Goal: Task Accomplishment & Management: Manage account settings

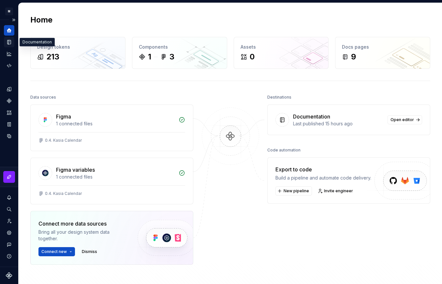
click at [9, 41] on icon "Documentation" at bounding box center [9, 42] width 3 height 4
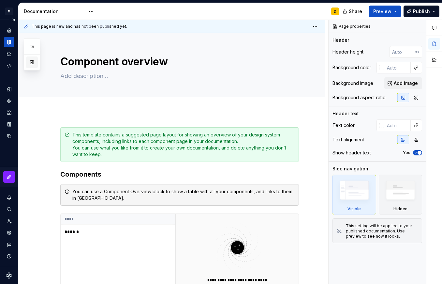
click at [33, 62] on button "button" at bounding box center [32, 62] width 12 height 12
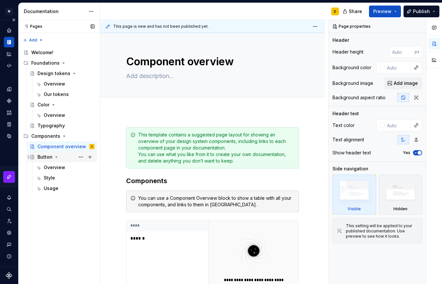
click at [41, 155] on div "Button" at bounding box center [45, 157] width 15 height 7
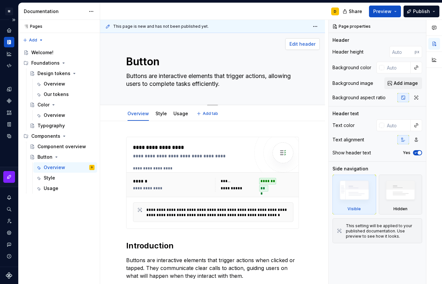
click at [303, 44] on span "Edit header" at bounding box center [303, 44] width 26 height 7
click at [396, 83] on span "Add image" at bounding box center [406, 83] width 24 height 7
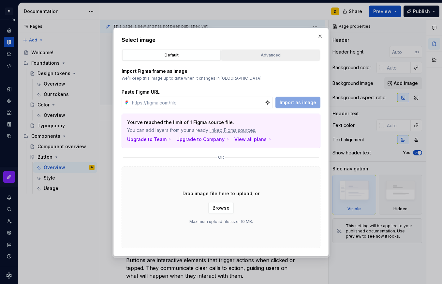
click at [275, 54] on div "Advanced" at bounding box center [271, 55] width 94 height 7
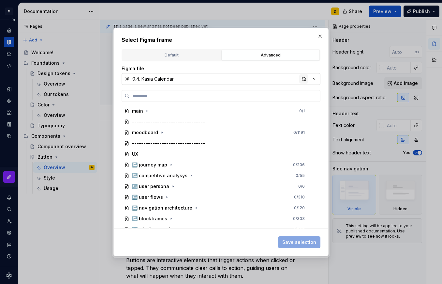
click at [303, 77] on div "button" at bounding box center [303, 78] width 9 height 9
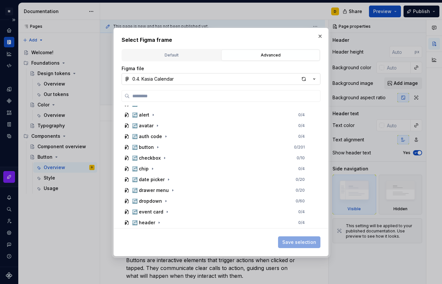
scroll to position [255, 0]
click at [158, 147] on icon "button" at bounding box center [158, 147] width 1 height 2
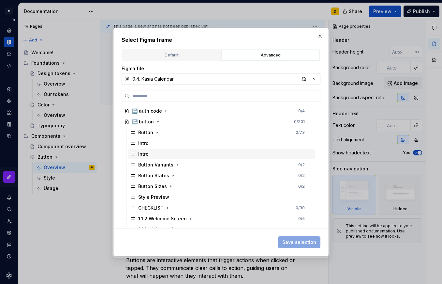
scroll to position [279, 0]
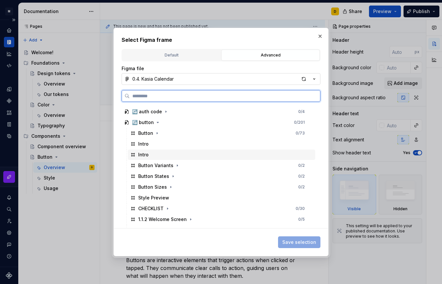
click at [155, 153] on div "Intro" at bounding box center [222, 154] width 188 height 10
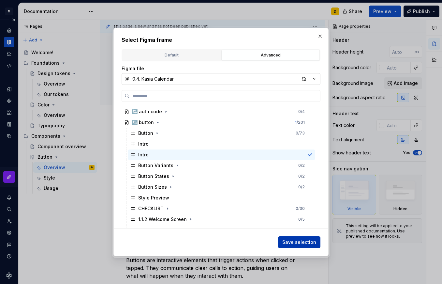
click at [299, 241] on span "Save selection" at bounding box center [299, 242] width 34 height 7
click at [299, 241] on h2 "Introduction" at bounding box center [212, 245] width 173 height 10
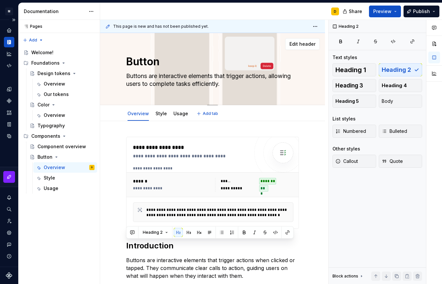
click at [230, 83] on textarea "Buttons are interactive elements that trigger actions, allowing users to comple…" at bounding box center [211, 80] width 173 height 18
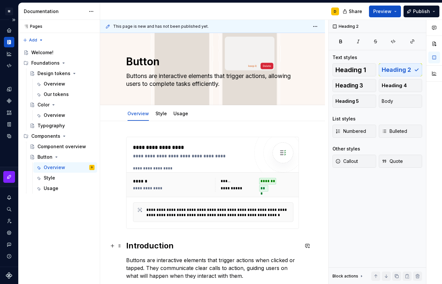
click at [178, 248] on h2 "Introduction" at bounding box center [212, 245] width 173 height 10
click at [294, 40] on button "Edit header" at bounding box center [302, 44] width 35 height 12
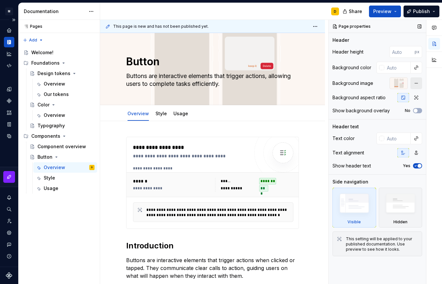
click at [417, 83] on button "button" at bounding box center [417, 83] width 12 height 12
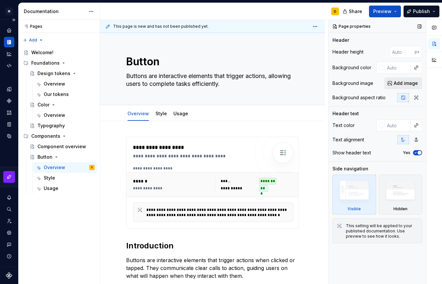
click at [410, 83] on span "Add image" at bounding box center [406, 83] width 24 height 7
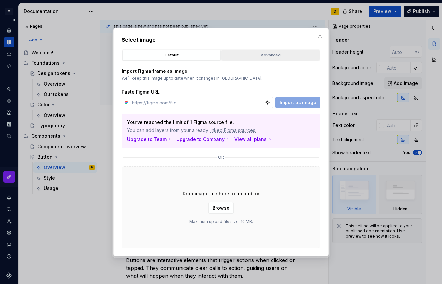
click at [285, 55] on div "Advanced" at bounding box center [271, 55] width 94 height 7
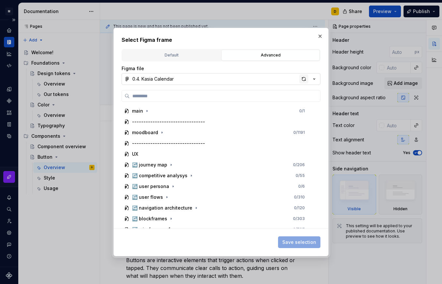
click at [303, 77] on div "button" at bounding box center [303, 78] width 9 height 9
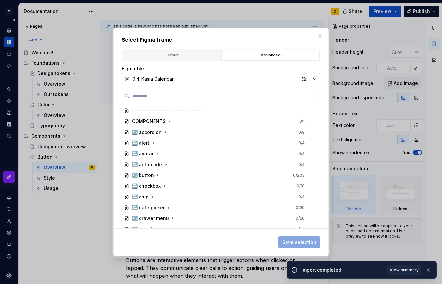
scroll to position [228, 0]
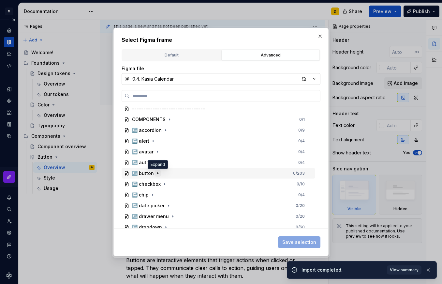
click at [158, 173] on icon "button" at bounding box center [158, 174] width 1 height 2
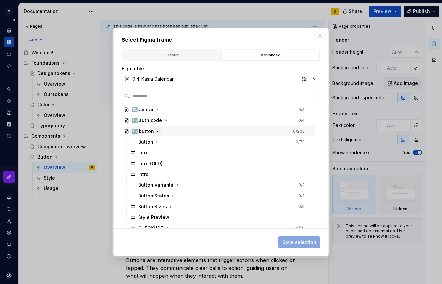
scroll to position [271, 0]
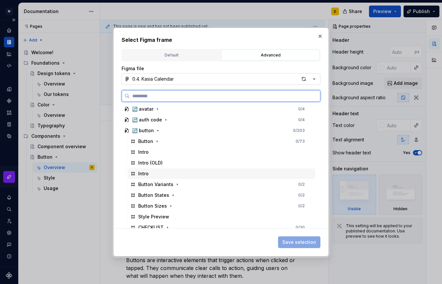
click at [154, 173] on div "Intro" at bounding box center [222, 173] width 188 height 10
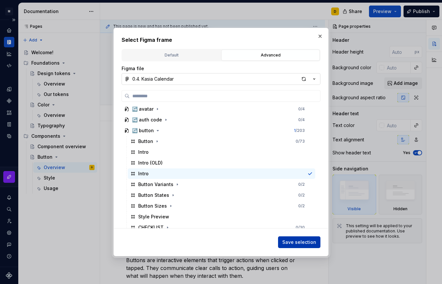
click at [290, 243] on span "Save selection" at bounding box center [299, 242] width 34 height 7
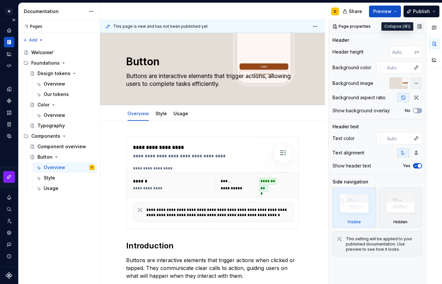
click at [421, 26] on button "button" at bounding box center [419, 26] width 9 height 9
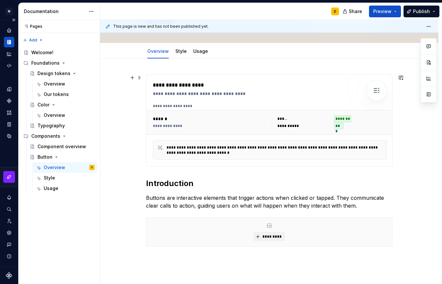
scroll to position [0, 0]
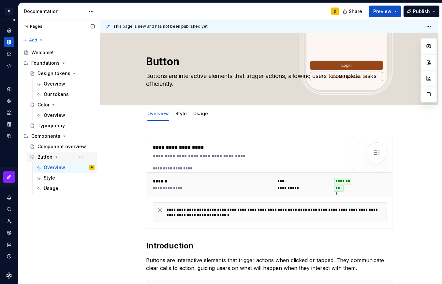
click at [56, 156] on icon "Page tree" at bounding box center [56, 156] width 5 height 5
click at [80, 157] on button "Page tree" at bounding box center [80, 156] width 9 height 9
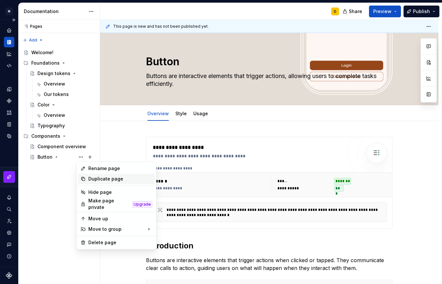
click at [92, 177] on div "Duplicate page" at bounding box center [120, 178] width 64 height 7
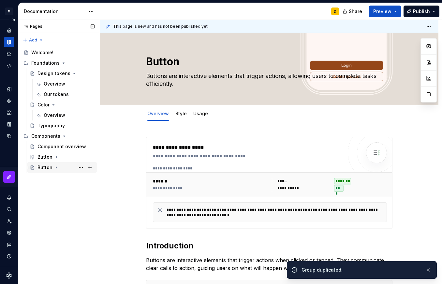
click at [45, 166] on div "Button" at bounding box center [45, 167] width 15 height 7
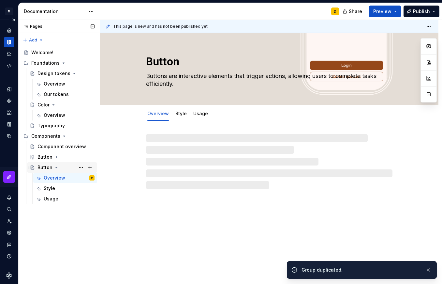
click at [45, 166] on div "Button" at bounding box center [45, 167] width 15 height 7
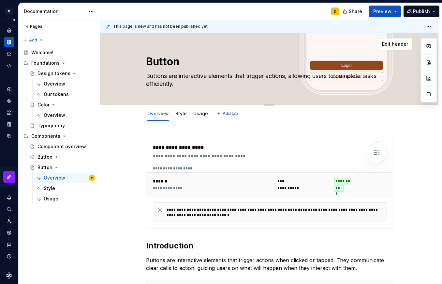
click at [168, 64] on textarea "Button" at bounding box center [268, 62] width 247 height 16
type textarea "*"
type textarea "I"
type textarea "*"
type textarea "In"
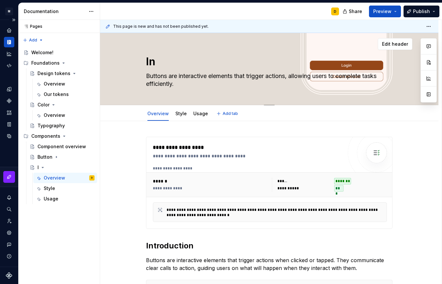
type textarea "*"
type textarea "Inp"
type textarea "*"
type textarea "Inpu"
type textarea "*"
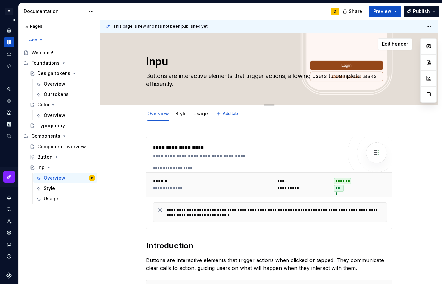
type textarea "Input"
type textarea "*"
type textarea "Input"
click at [195, 83] on textarea "Buttons are interactive elements that trigger actions, allowing users to comple…" at bounding box center [268, 80] width 247 height 18
click at [191, 83] on textarea "Buttons are interactive elements that trigger actions, allowing users to comple…" at bounding box center [268, 80] width 247 height 18
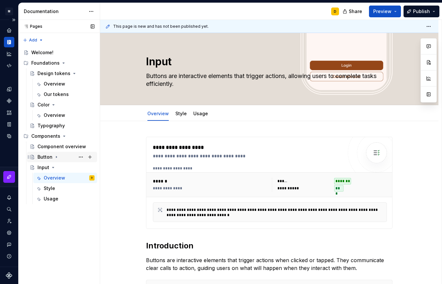
click at [40, 156] on div "Button" at bounding box center [45, 157] width 15 height 7
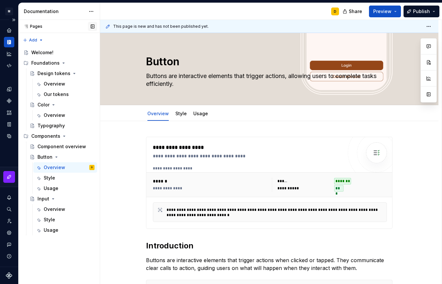
click at [93, 26] on button "button" at bounding box center [92, 26] width 9 height 9
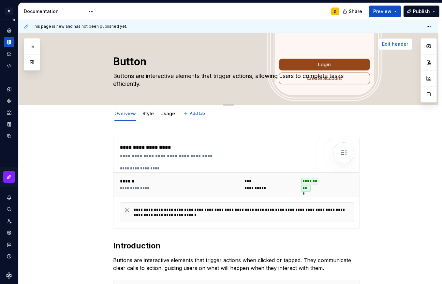
click at [397, 43] on span "Edit header" at bounding box center [395, 44] width 26 height 7
click at [0, 0] on div "Page properties" at bounding box center [0, 0] width 0 height 0
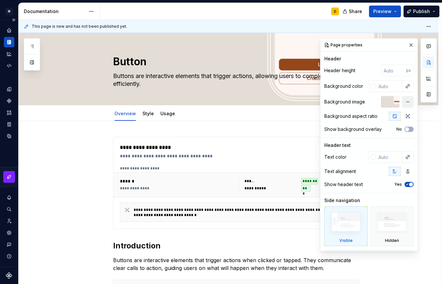
click at [406, 100] on button "button" at bounding box center [408, 102] width 12 height 12
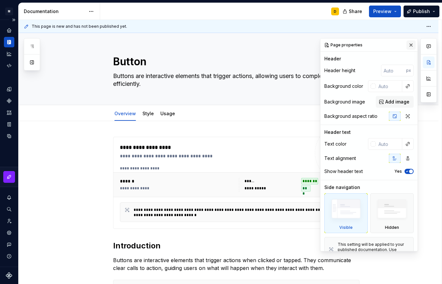
click at [410, 46] on button "button" at bounding box center [411, 44] width 9 height 9
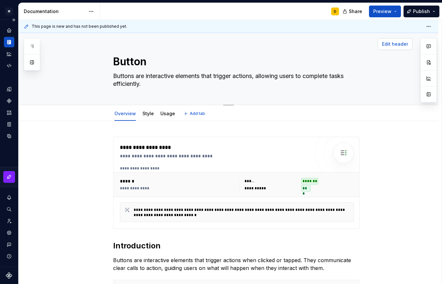
click at [390, 44] on span "Edit header" at bounding box center [395, 44] width 26 height 7
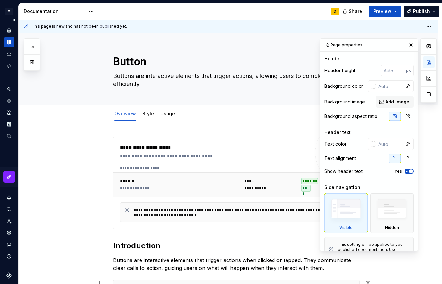
type textarea "*"
click at [388, 87] on input "text" at bounding box center [389, 86] width 26 height 12
paste input "FDF6F2"
type input "FDF6F2"
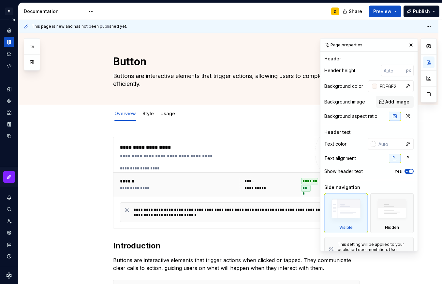
type textarea "*"
type input "#FDF6F2"
click at [361, 61] on div "Header" at bounding box center [368, 58] width 89 height 7
click at [10, 30] on icon "Home" at bounding box center [9, 30] width 4 height 4
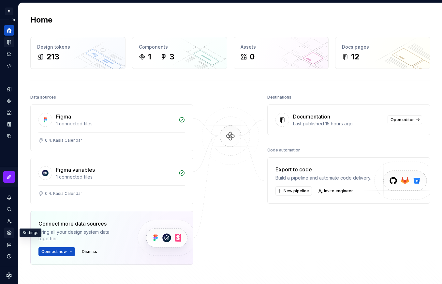
click at [10, 230] on icon "Settings" at bounding box center [9, 233] width 6 height 6
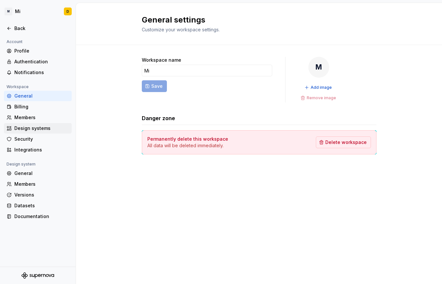
click at [42, 126] on div "Design systems" at bounding box center [41, 128] width 55 height 7
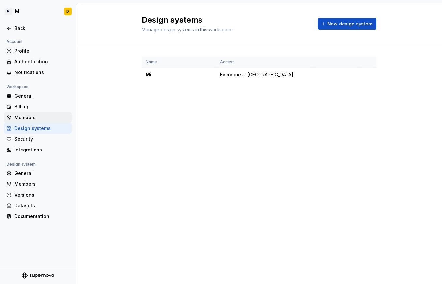
click at [37, 117] on div "Members" at bounding box center [41, 117] width 55 height 7
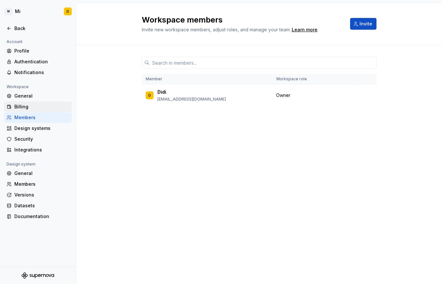
click at [37, 105] on div "Billing" at bounding box center [41, 106] width 55 height 7
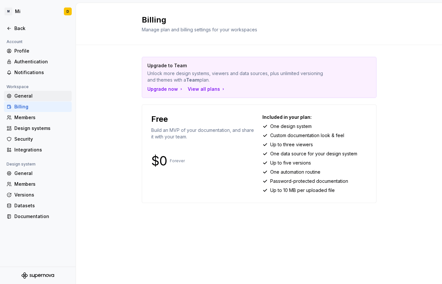
click at [35, 96] on div "General" at bounding box center [41, 96] width 55 height 7
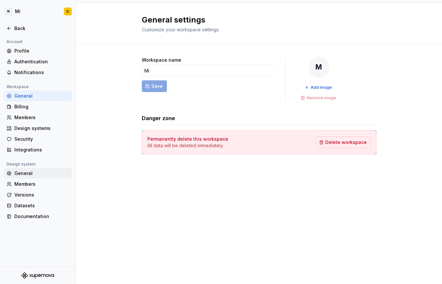
click at [35, 173] on div "General" at bounding box center [41, 173] width 55 height 7
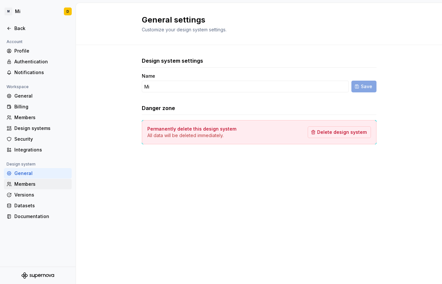
click at [33, 181] on div "Members" at bounding box center [41, 184] width 55 height 7
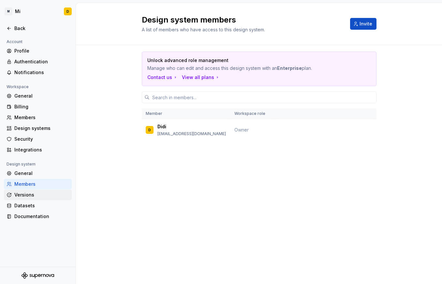
click at [30, 195] on div "Versions" at bounding box center [41, 194] width 55 height 7
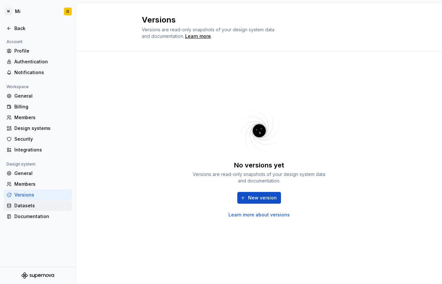
click at [25, 205] on div "Datasets" at bounding box center [41, 205] width 55 height 7
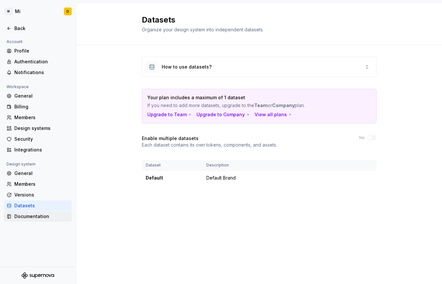
click at [31, 216] on div "Documentation" at bounding box center [41, 216] width 55 height 7
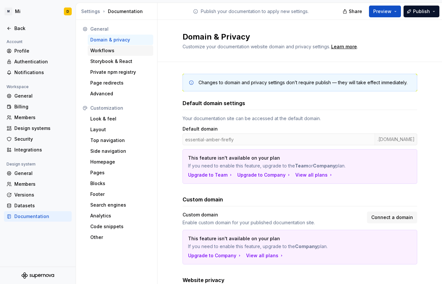
click at [104, 52] on div "Workflows" at bounding box center [120, 50] width 60 height 7
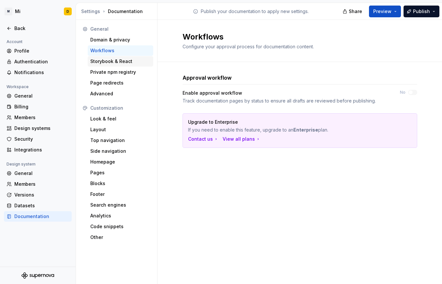
click at [107, 61] on div "Storybook & React" at bounding box center [120, 61] width 60 height 7
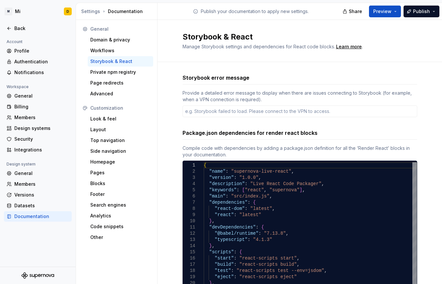
type textarea "*"
click at [107, 118] on div "Look & feel" at bounding box center [120, 118] width 60 height 7
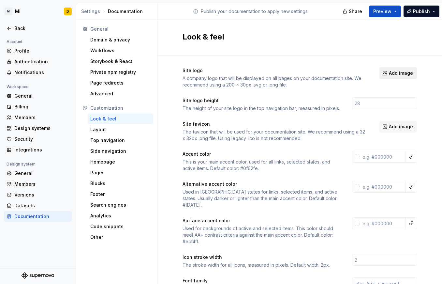
click at [389, 70] on span "Add image" at bounding box center [401, 73] width 24 height 7
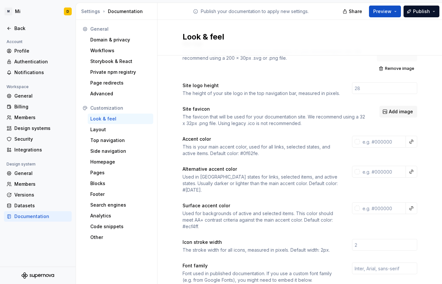
scroll to position [26, 0]
click at [377, 143] on input "text" at bounding box center [383, 142] width 46 height 12
paste input "B5571F"
click at [427, 143] on div "Site logo A company logo that will be displayed on all pages on your documentat…" at bounding box center [300, 275] width 285 height 492
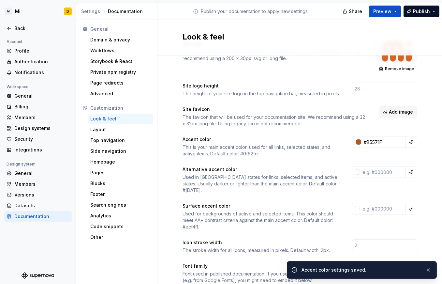
type input "#b5571fff"
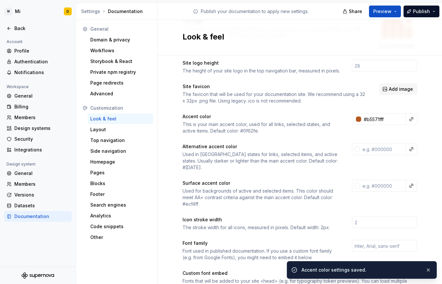
scroll to position [50, 0]
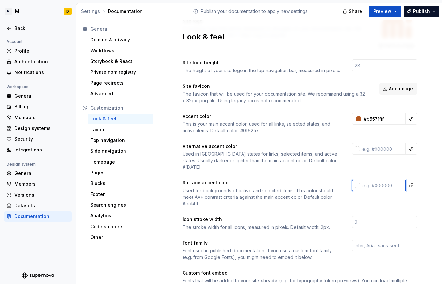
click at [374, 182] on input "text" at bounding box center [383, 185] width 46 height 12
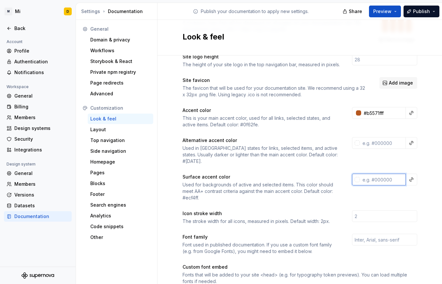
scroll to position [56, 0]
paste input "FDF6F2"
click at [426, 179] on div "Site logo A company logo that will be displayed on all pages on your documentat…" at bounding box center [300, 246] width 285 height 492
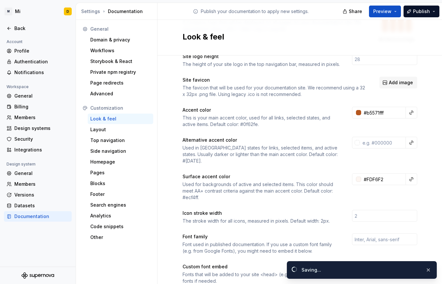
type input "#fdf6f2ff"
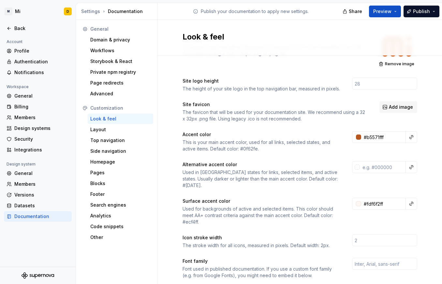
scroll to position [26, 0]
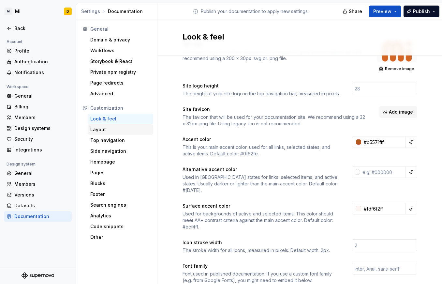
click at [116, 130] on div "Layout" at bounding box center [120, 129] width 60 height 7
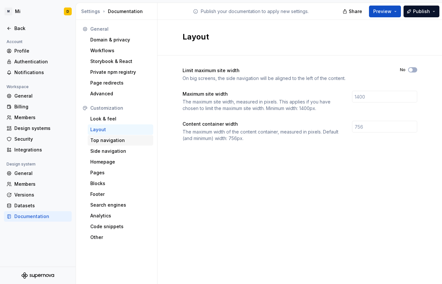
click at [114, 141] on div "Top navigation" at bounding box center [120, 140] width 60 height 7
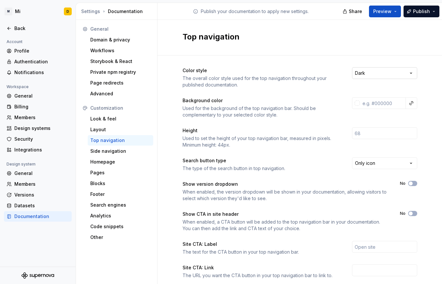
click at [407, 75] on html "M Mi D Back Account Profile Authentication Notifications Workspace General Bill…" at bounding box center [221, 142] width 442 height 284
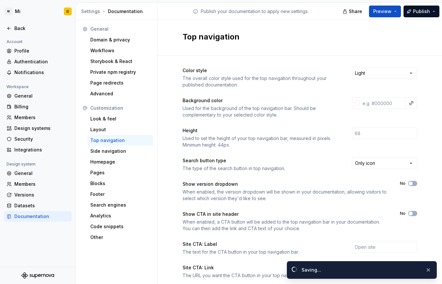
click at [370, 85] on div "Color style The overall color style used for the top navigation throughout your…" at bounding box center [300, 77] width 235 height 21
click at [311, 92] on div "Color style The overall color style used for the top navigation throughout your…" at bounding box center [300, 199] width 235 height 265
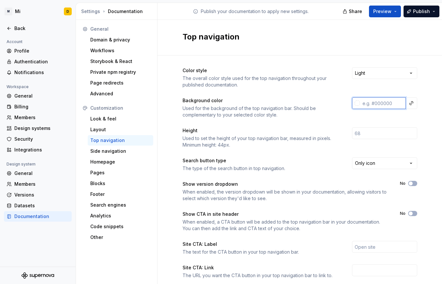
click at [374, 104] on input "text" at bounding box center [383, 103] width 46 height 12
paste input "FDF6F2"
click at [333, 115] on div "Used for the background of the top navigation bar. Should be complementary to y…" at bounding box center [262, 111] width 158 height 13
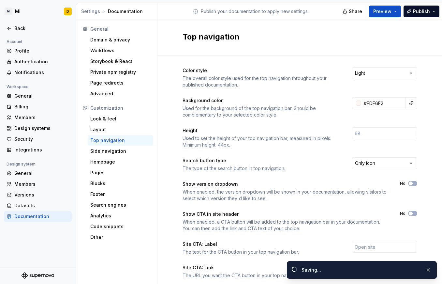
type input "#fdf6f2ff"
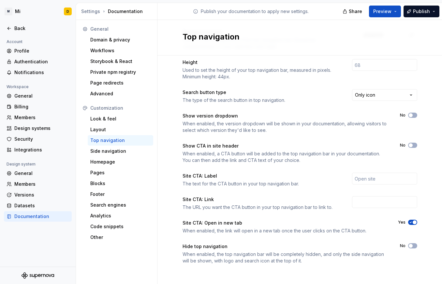
scroll to position [70, 0]
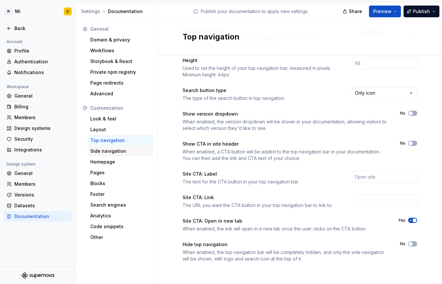
click at [105, 150] on div "Side navigation" at bounding box center [120, 151] width 60 height 7
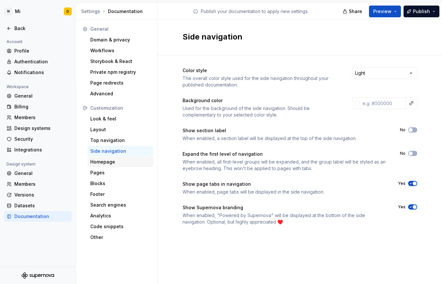
click at [110, 162] on div "Homepage" at bounding box center [120, 161] width 60 height 7
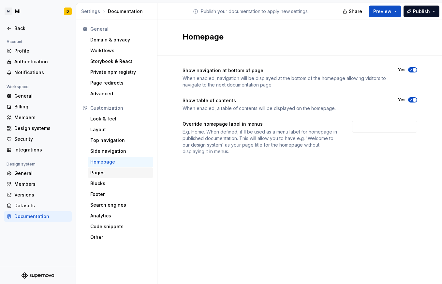
click at [105, 171] on div "Pages" at bounding box center [120, 172] width 60 height 7
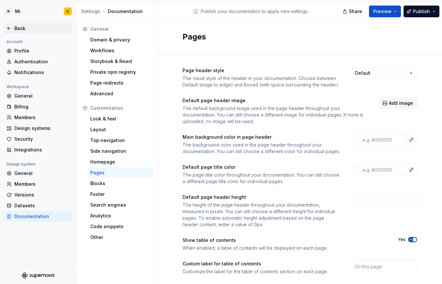
click at [11, 26] on icon at bounding box center [9, 28] width 5 height 5
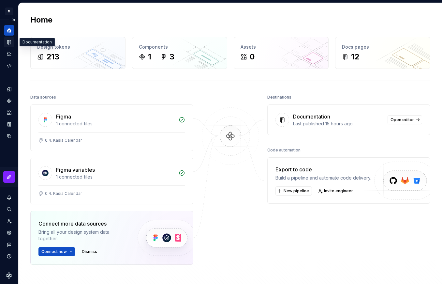
click at [10, 41] on icon "Documentation" at bounding box center [9, 42] width 3 height 4
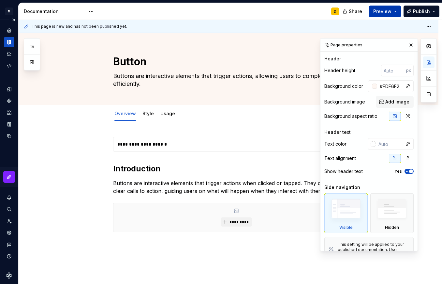
click at [397, 13] on button "Preview" at bounding box center [385, 12] width 32 height 12
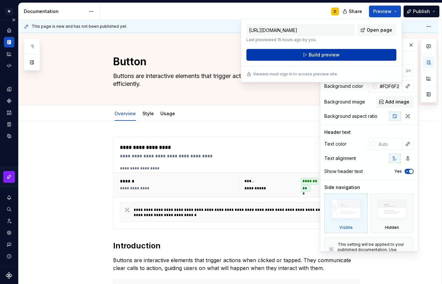
click at [333, 55] on span "Build preview" at bounding box center [324, 55] width 31 height 7
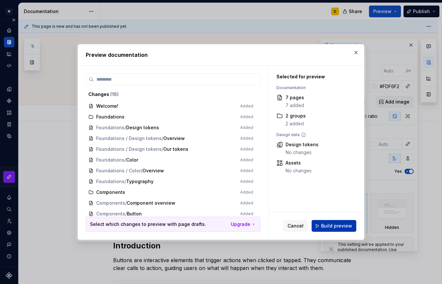
click at [331, 224] on span "Build preview" at bounding box center [336, 225] width 31 height 7
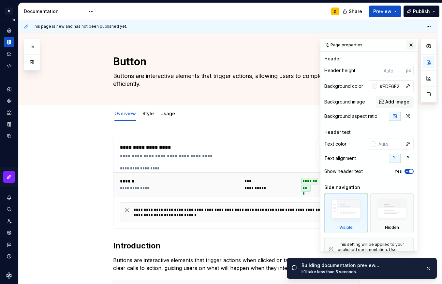
click at [408, 47] on button "button" at bounding box center [411, 44] width 9 height 9
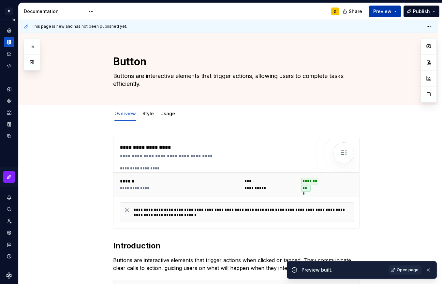
click at [393, 13] on button "Preview" at bounding box center [385, 12] width 32 height 12
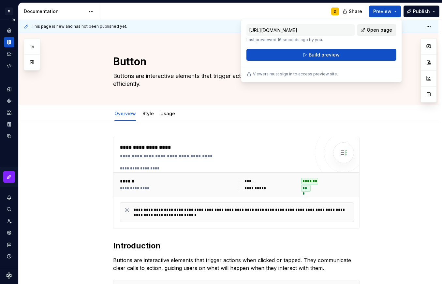
click at [377, 28] on span "Open page" at bounding box center [379, 30] width 25 height 7
type textarea "*"
